Goal: Task Accomplishment & Management: Manage account settings

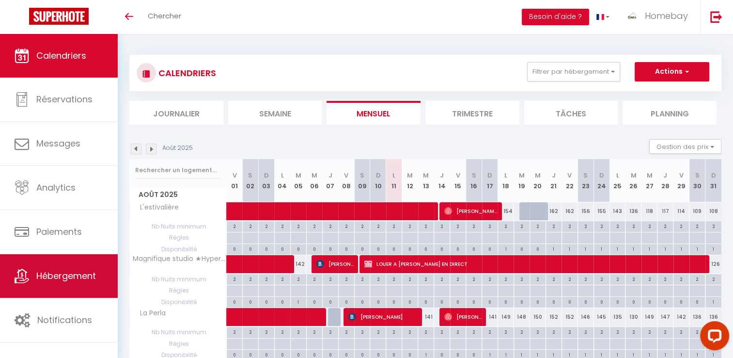
click at [97, 290] on link "Hébergement" at bounding box center [59, 276] width 118 height 44
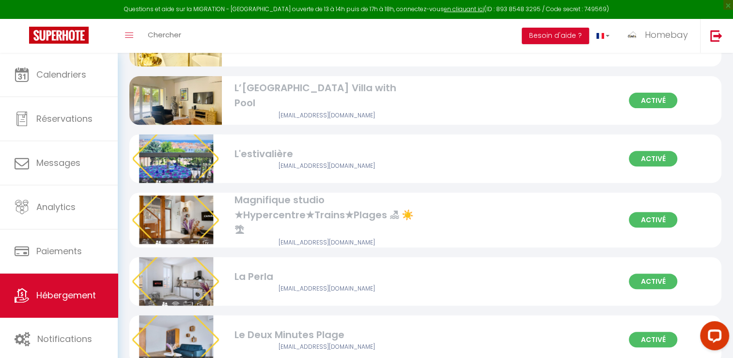
scroll to position [776, 0]
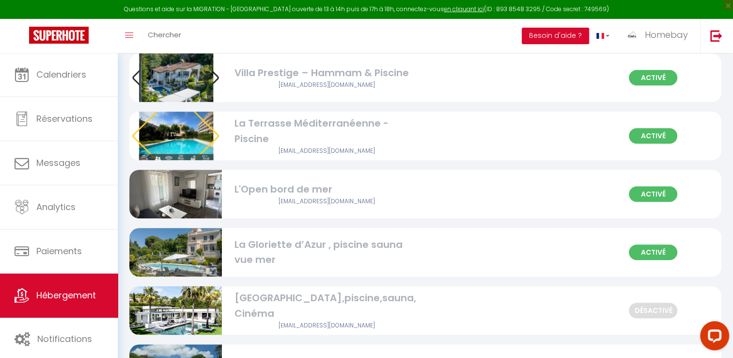
click at [341, 307] on div "[GEOGRAPHIC_DATA],piscine,sauna, Cinéma" at bounding box center [327, 305] width 185 height 31
select select "3"
select select "2"
select select "1"
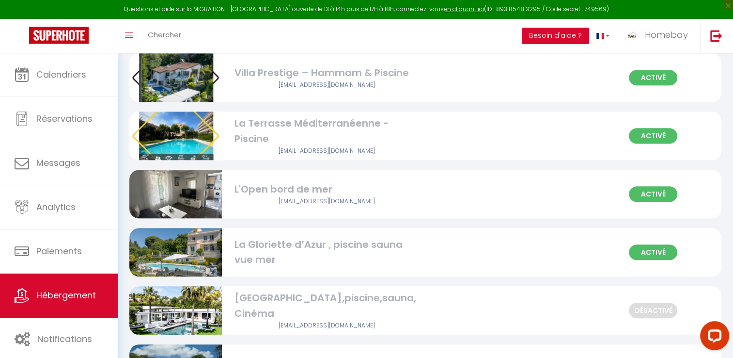
select select
select select "28"
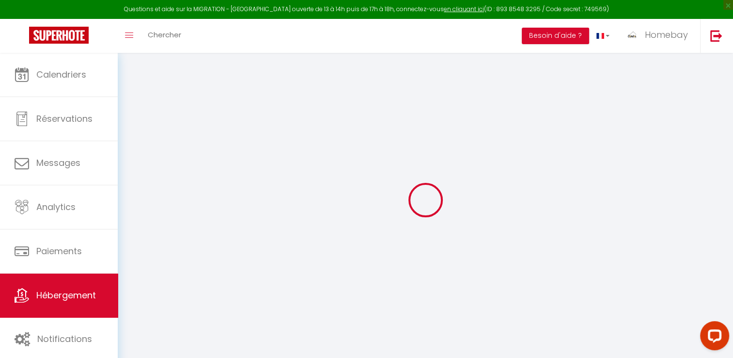
select select
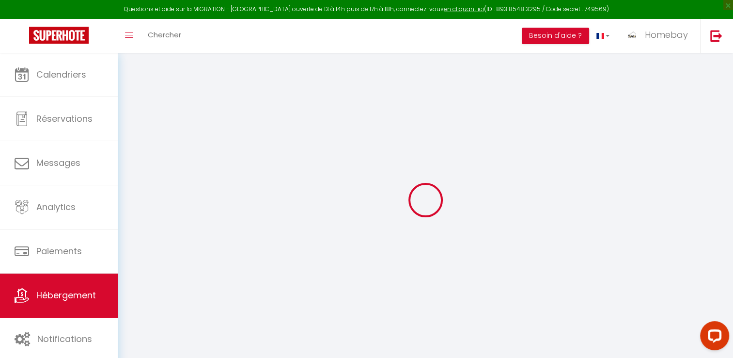
select select
checkbox input "false"
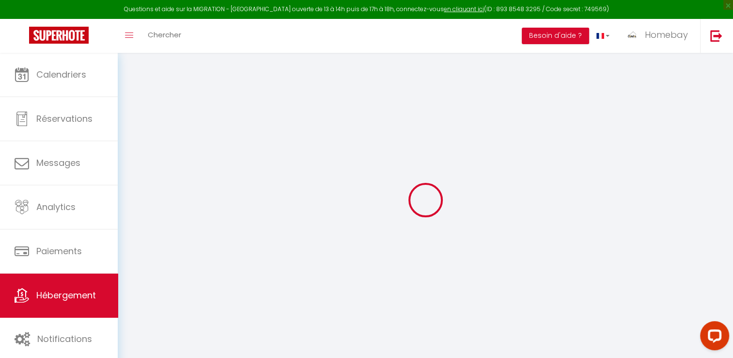
select select
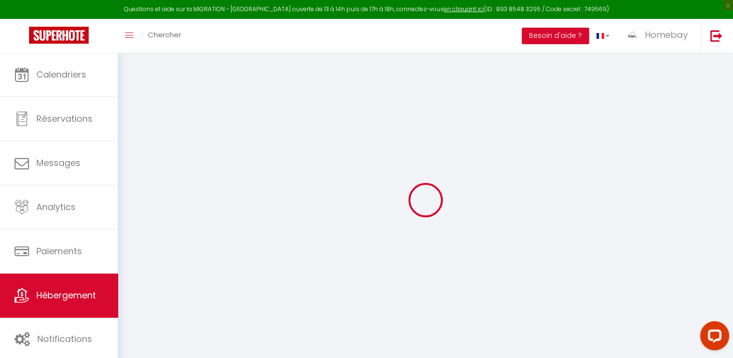
select select
checkbox input "false"
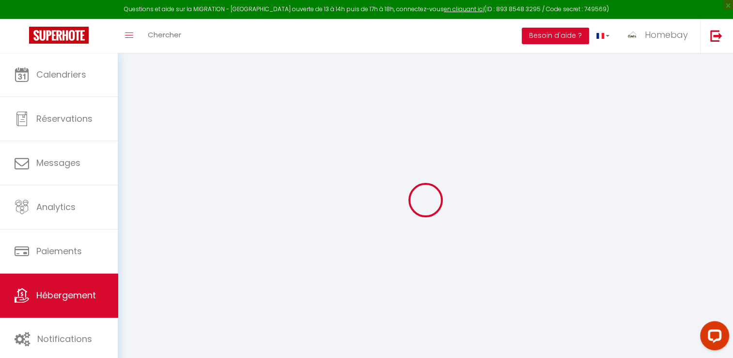
checkbox input "false"
select select
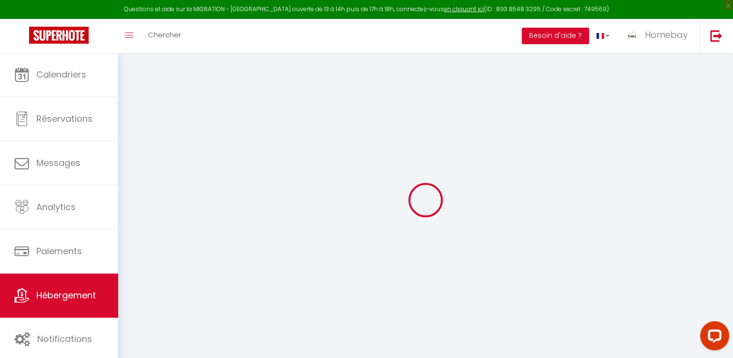
select select
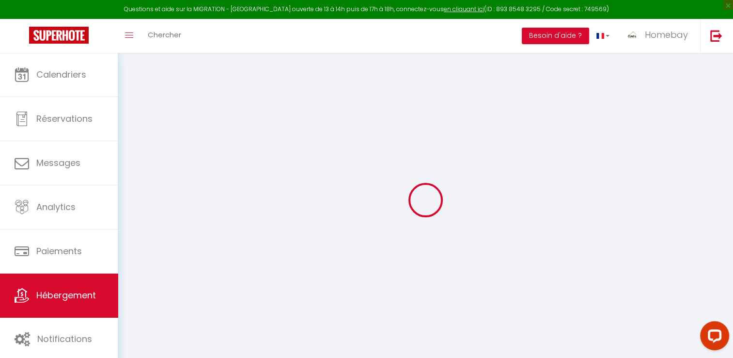
checkbox input "false"
select select
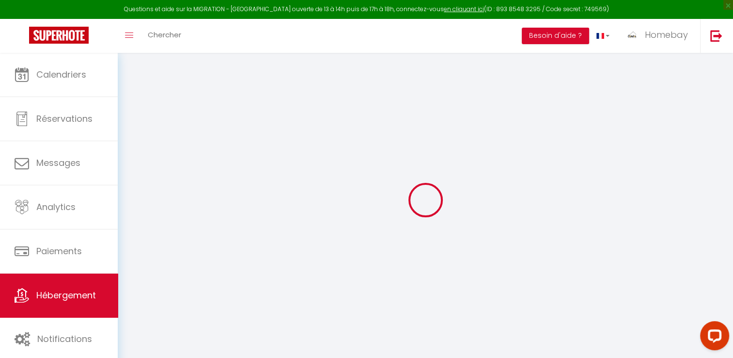
select select
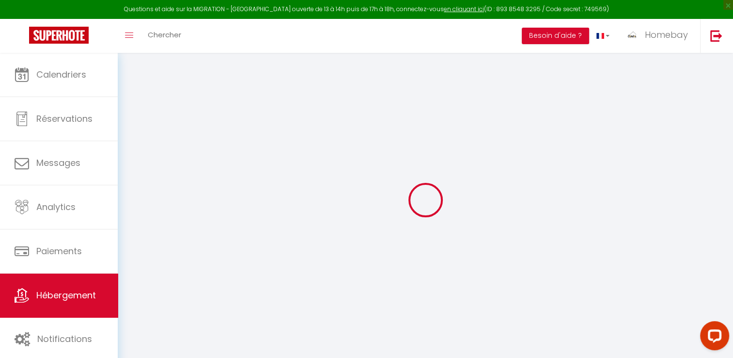
select select
checkbox input "false"
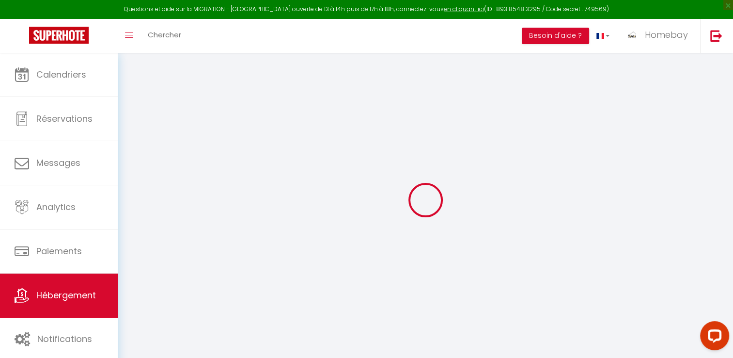
checkbox input "false"
select select
type input "[GEOGRAPHIC_DATA],piscine,sauna, Cinéma"
type input "Kevain"
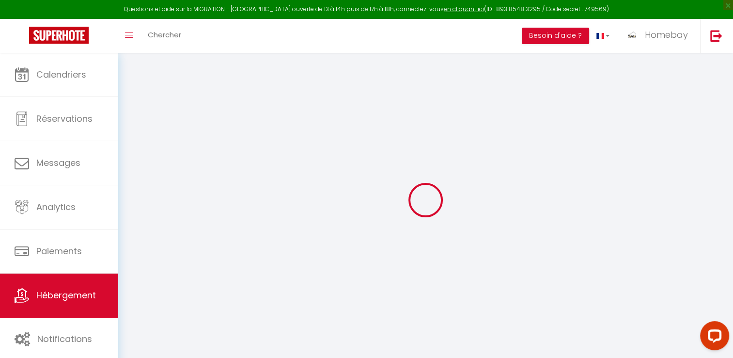
type input "Zemmour"
type input "Mougins"
select select "12"
select select "5"
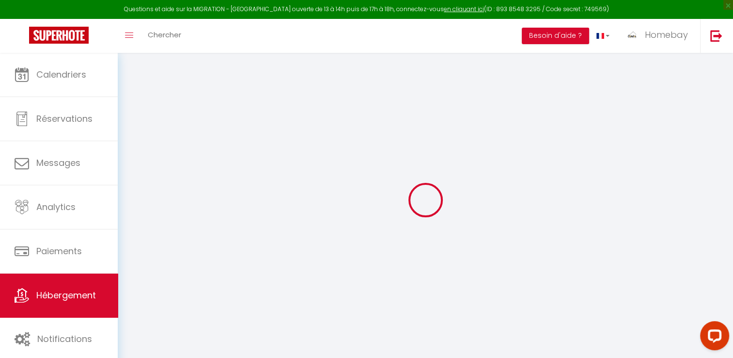
type input "3500"
type input "1348"
type input "10000"
select select
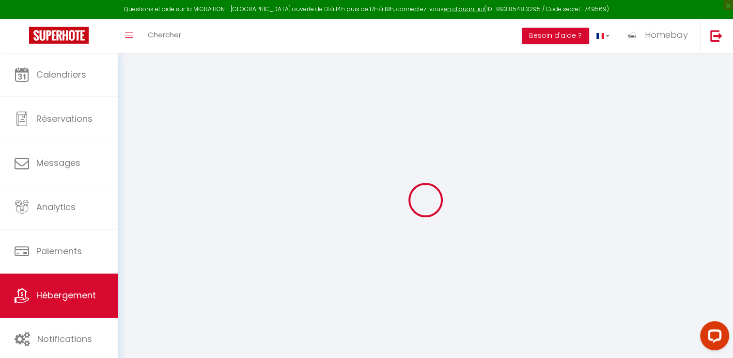
select select
type input "Mougins"
type input "06400"
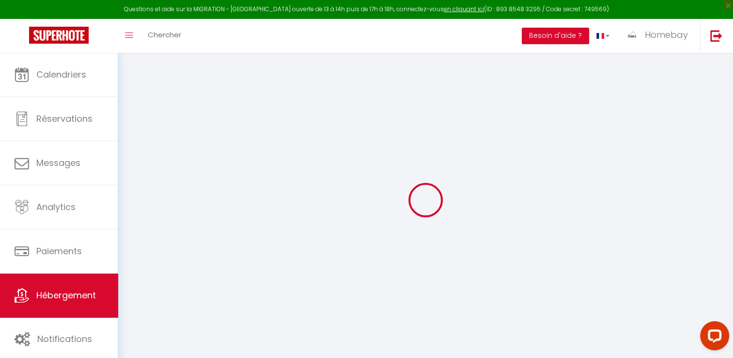
type input "Mougins"
type input "[EMAIL_ADDRESS][DOMAIN_NAME]"
select select "15689"
checkbox input "false"
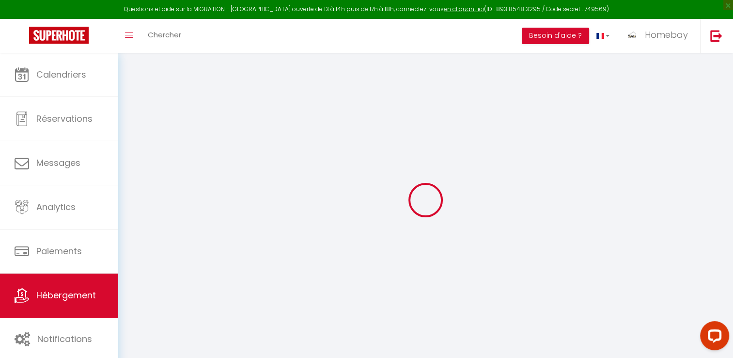
checkbox input "false"
type input "1350"
type input "0"
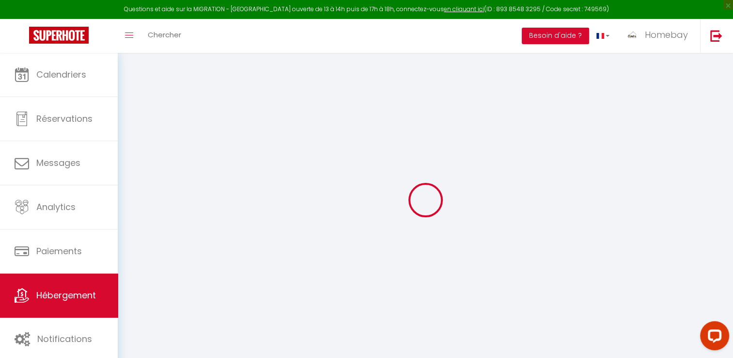
type input "0"
select select
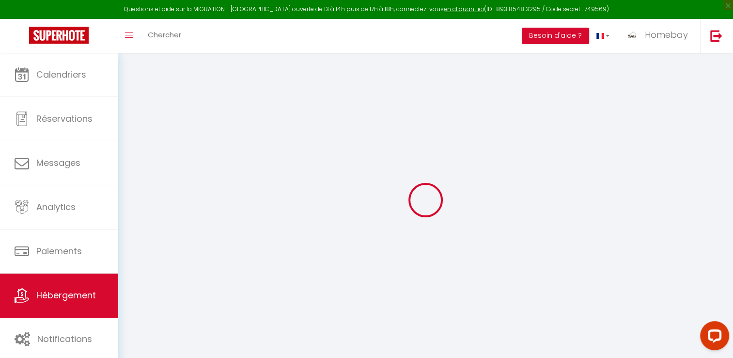
select select
checkbox input "false"
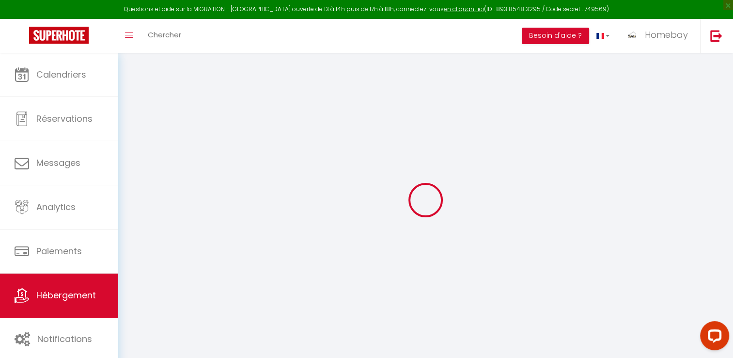
select select
select select "+ 20 %"
select select "+ 15 %"
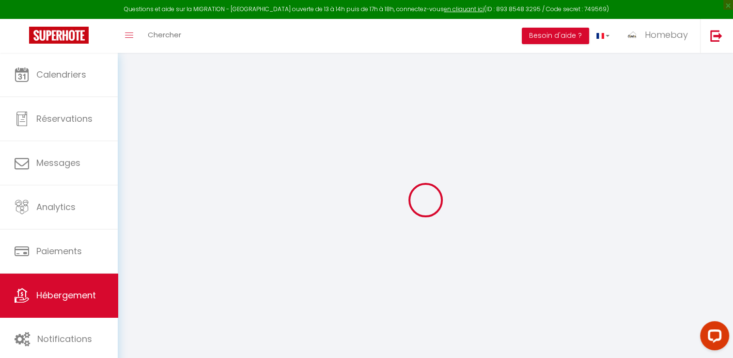
select select
checkbox input "false"
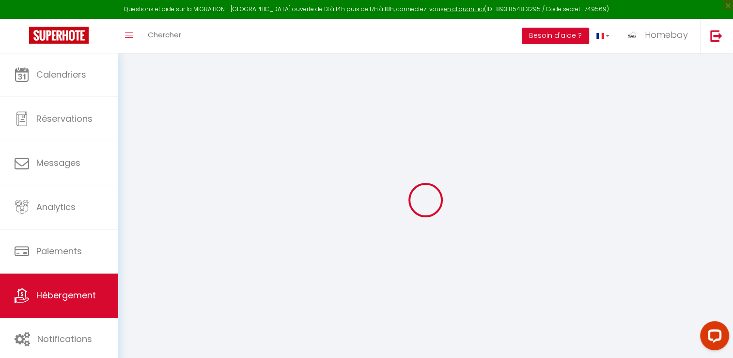
checkbox input "false"
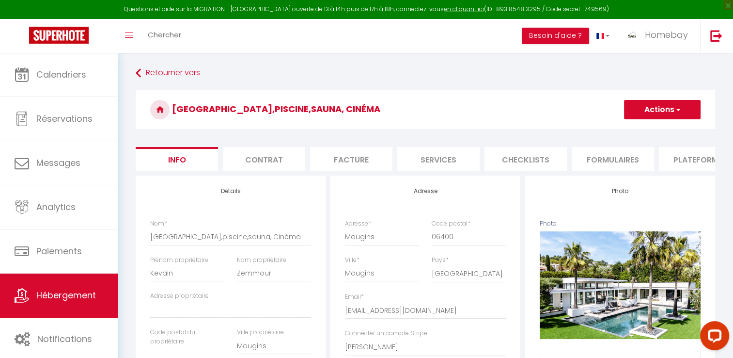
select select
checkbox input "false"
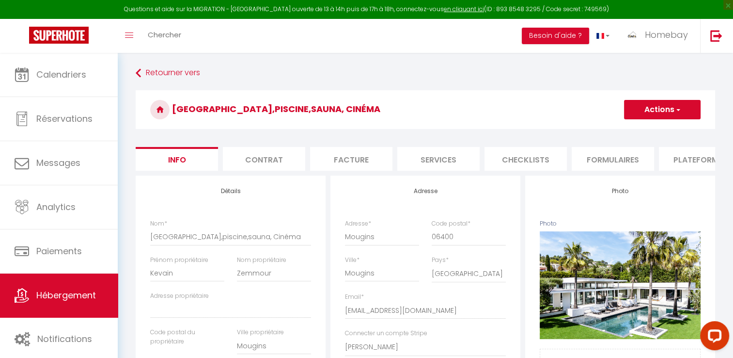
select select
checkbox input "false"
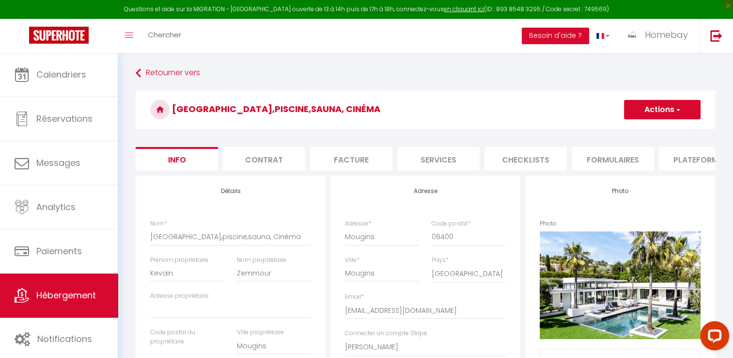
select select "8489-1485341185131842390"
click at [691, 158] on li "Plateformes" at bounding box center [700, 159] width 82 height 24
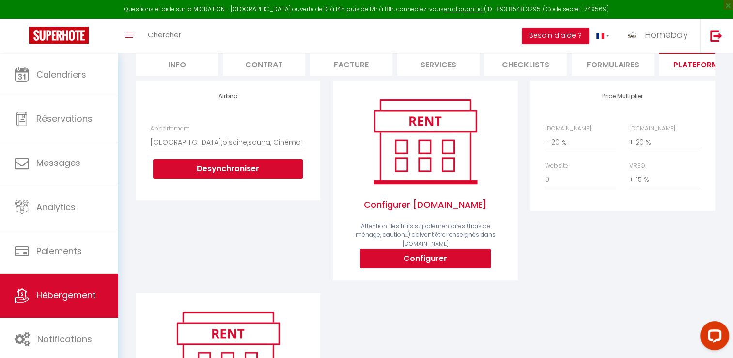
scroll to position [97, 0]
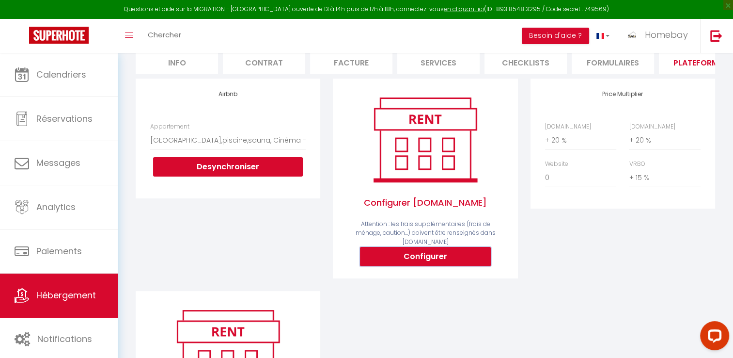
click at [448, 257] on button "Configurer" at bounding box center [425, 256] width 131 height 19
type input "homebay-conciergerie-sy8lrgbc_property@reply.superhote.com"
type input "[EMAIL_ADDRESS][DOMAIN_NAME]"
select select
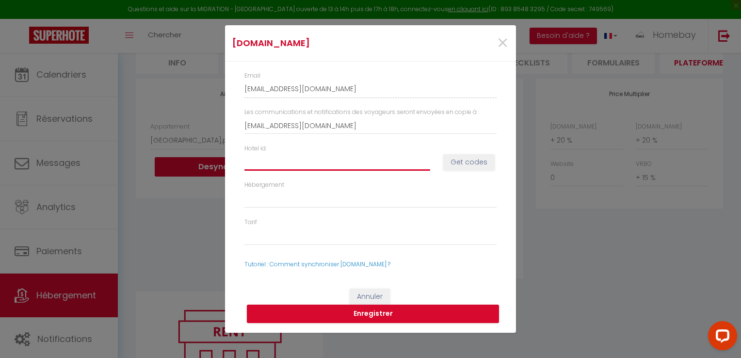
click at [360, 158] on input "Hotel id" at bounding box center [337, 161] width 186 height 17
paste input "14748158"
type input "14748158"
select select
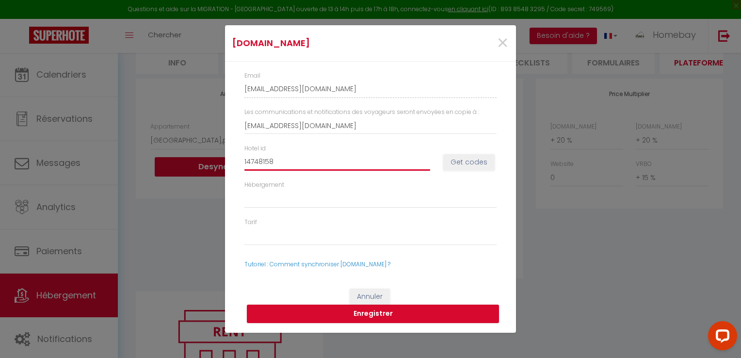
type input "14748158"
click at [453, 160] on button "Get codes" at bounding box center [468, 162] width 51 height 16
select select
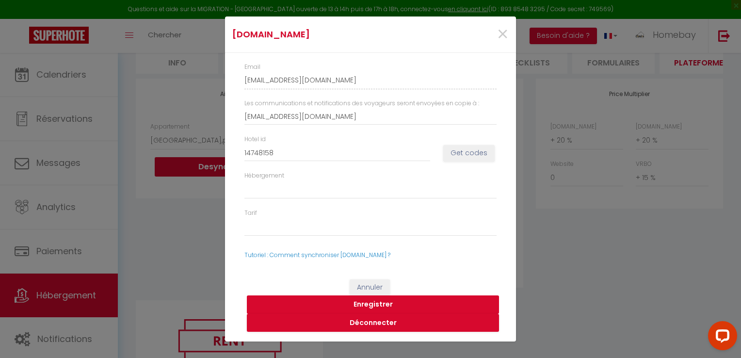
click at [403, 302] on button "Enregistrer" at bounding box center [373, 304] width 252 height 18
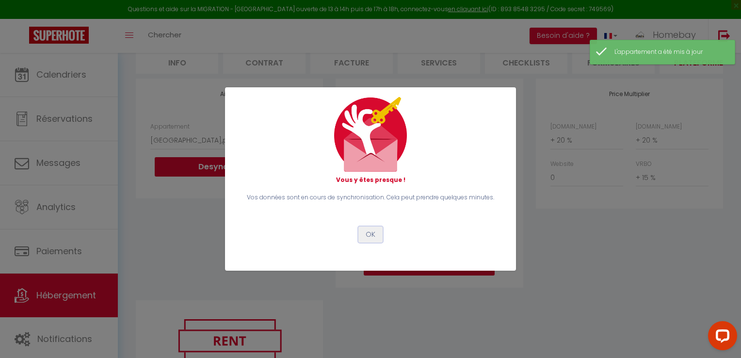
click at [370, 230] on button "OK" at bounding box center [370, 234] width 24 height 16
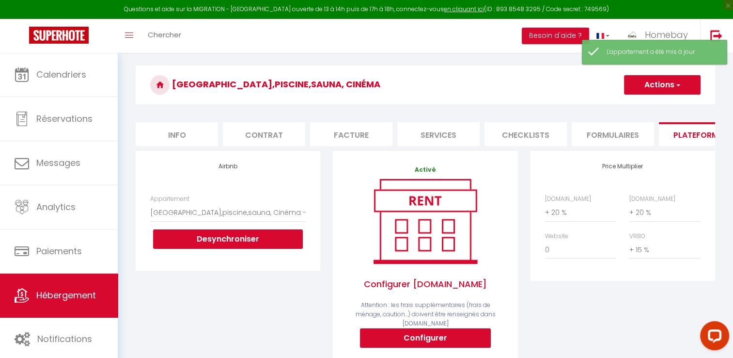
scroll to position [0, 0]
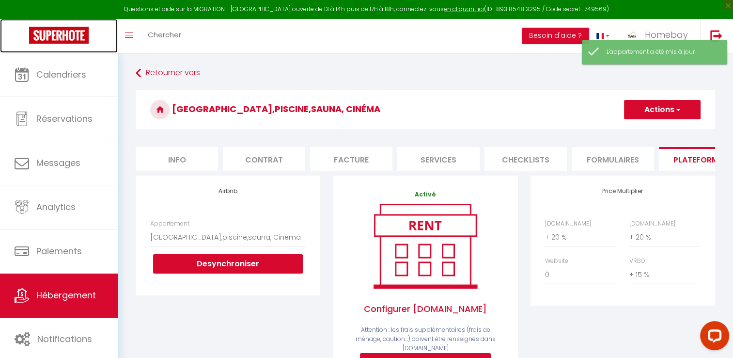
click at [62, 33] on img at bounding box center [59, 35] width 60 height 17
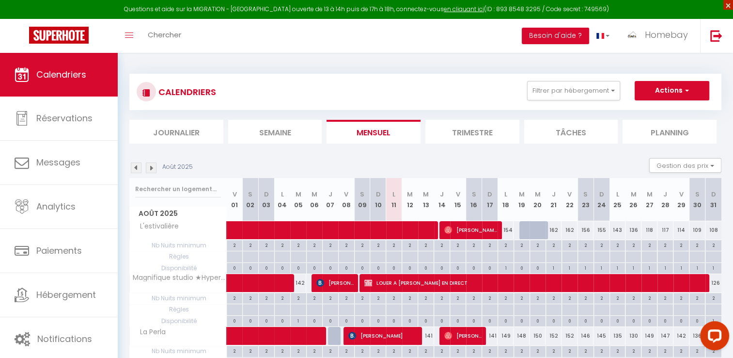
click at [729, 5] on span "×" at bounding box center [729, 5] width 10 height 10
click at [729, 19] on link at bounding box center [716, 36] width 32 height 34
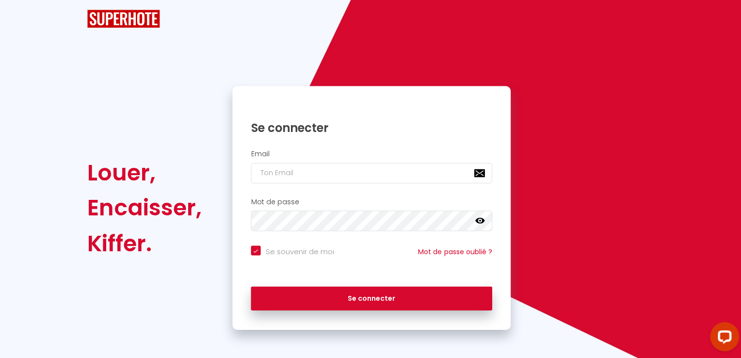
checkbox input "true"
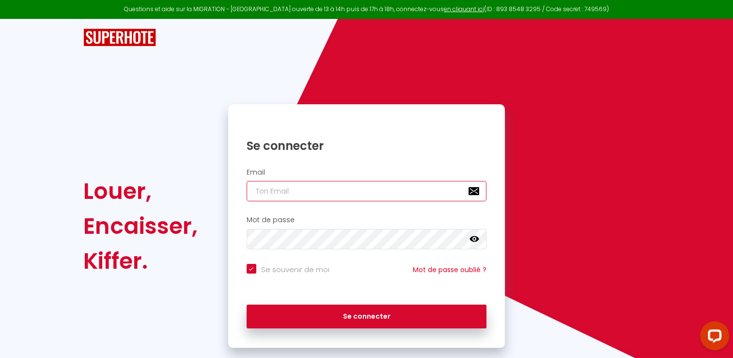
type input "[EMAIL_ADDRESS][DOMAIN_NAME]"
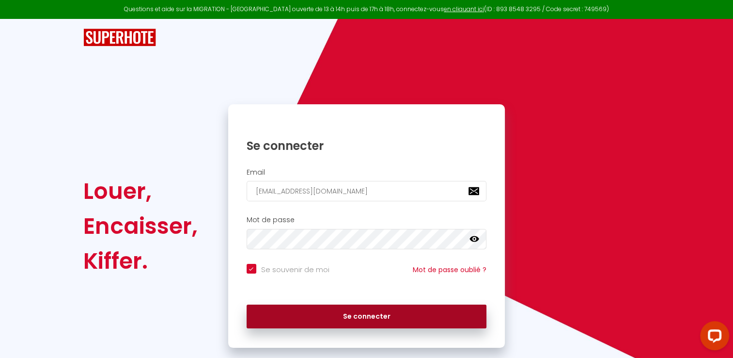
click at [336, 309] on button "Se connecter" at bounding box center [367, 316] width 240 height 24
checkbox input "true"
